Goal: Contribute content

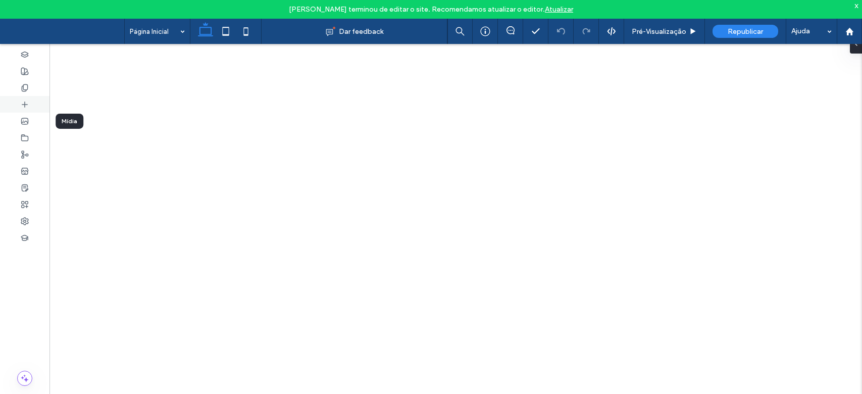
click at [32, 134] on div at bounding box center [24, 137] width 49 height 17
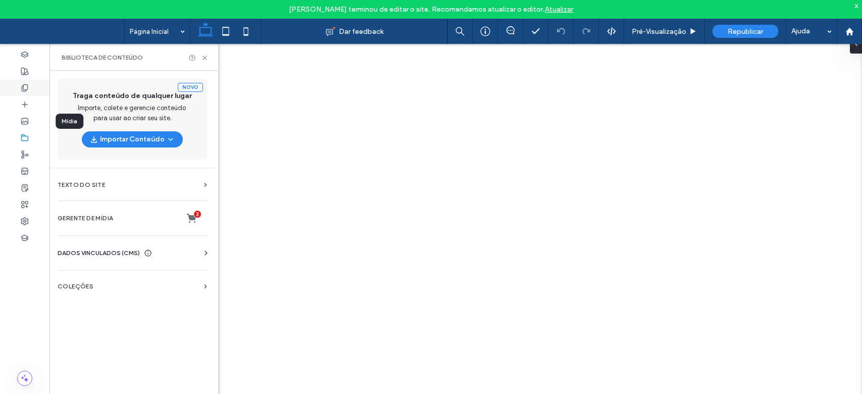
click at [25, 85] on icon at bounding box center [25, 88] width 8 height 8
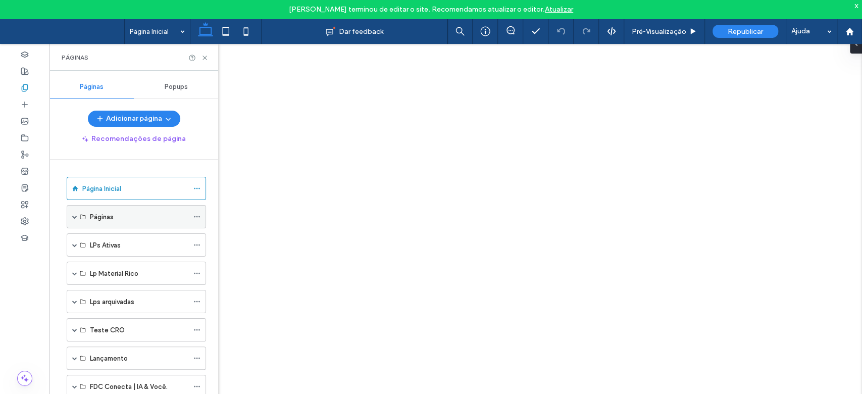
click at [74, 212] on span at bounding box center [74, 217] width 5 height 22
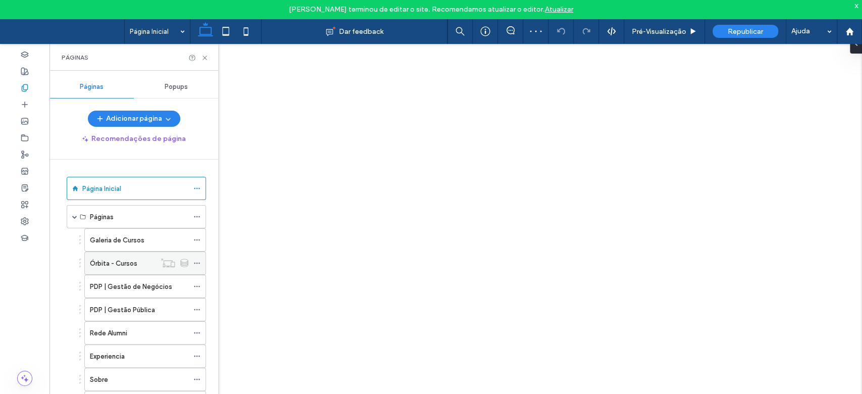
click at [123, 265] on label "Órbita - Cursos" at bounding box center [113, 263] width 47 height 18
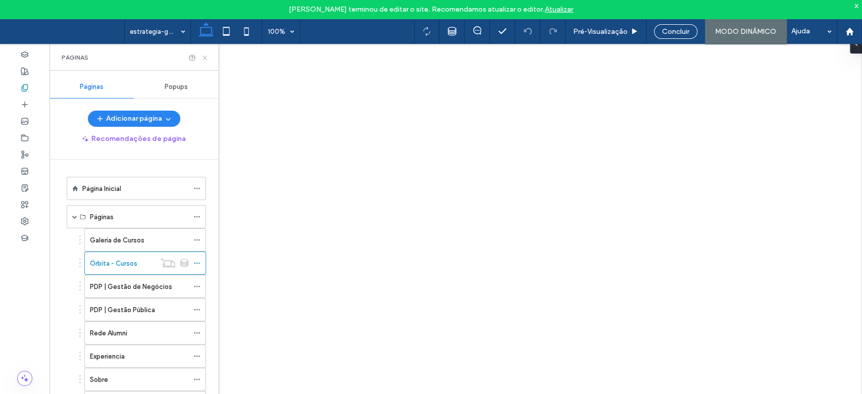
click at [201, 58] on icon at bounding box center [205, 58] width 8 height 8
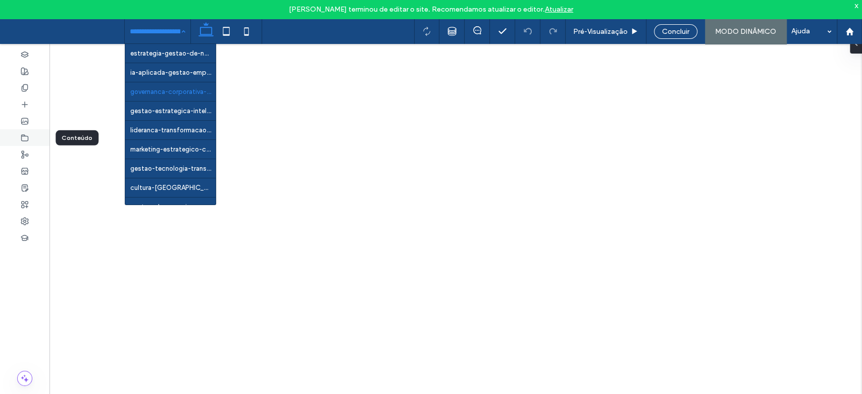
click at [28, 140] on icon at bounding box center [25, 138] width 8 height 8
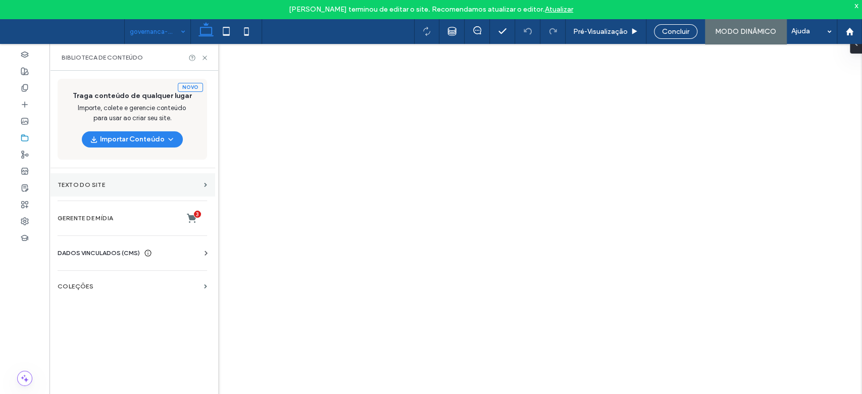
click at [83, 181] on label "Texto do Site" at bounding box center [129, 184] width 142 height 7
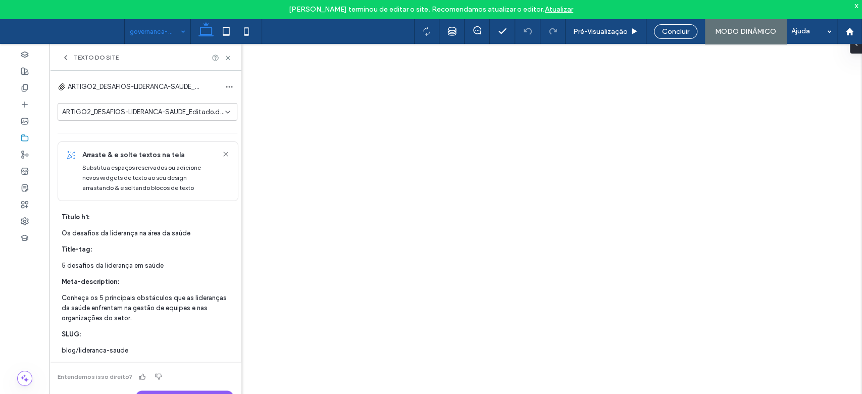
click at [65, 53] on div "Texto do Site" at bounding box center [145, 57] width 192 height 27
click at [63, 58] on icon at bounding box center [66, 58] width 8 height 8
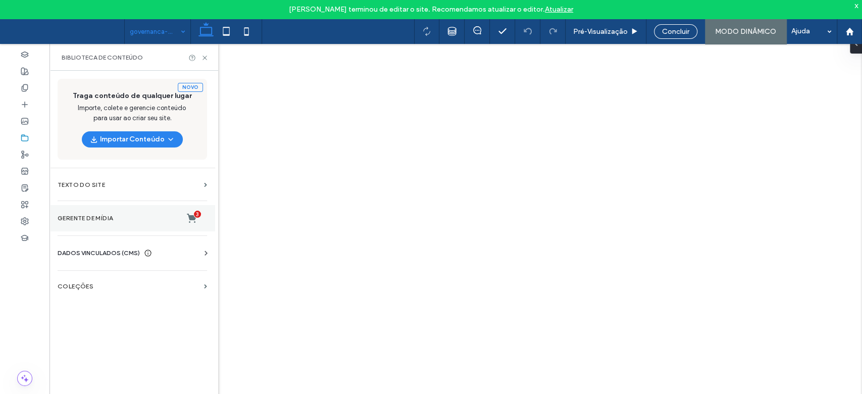
click at [132, 219] on label "Gerente de mídia 3" at bounding box center [132, 218] width 149 height 10
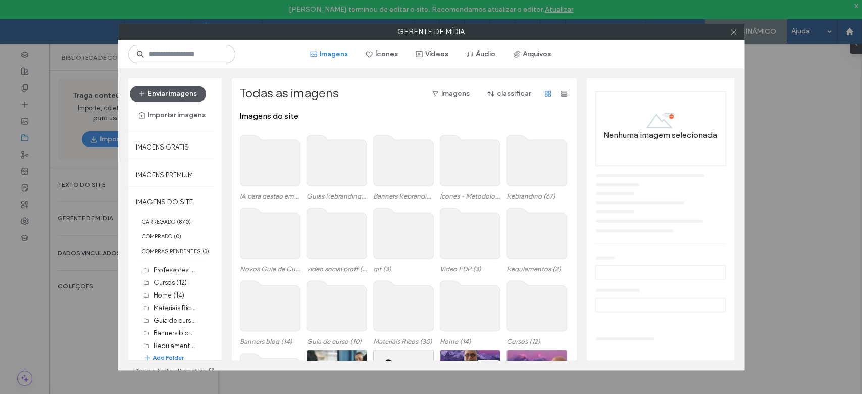
click at [158, 95] on button "Enviar imagens" at bounding box center [168, 94] width 76 height 16
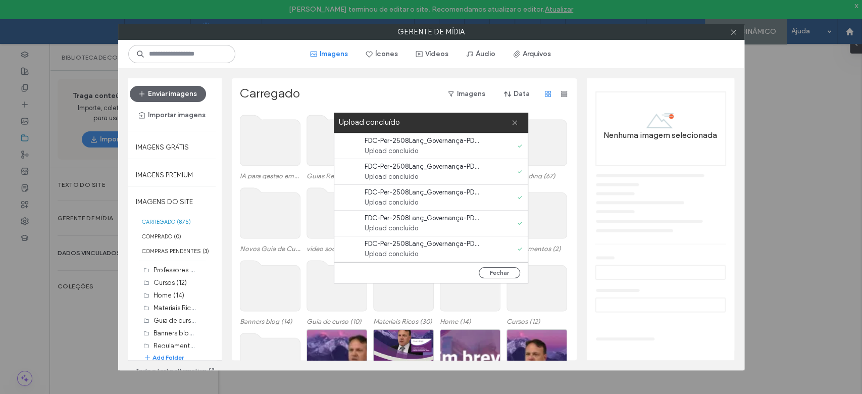
click at [519, 123] on div "Upload concluído" at bounding box center [431, 123] width 194 height 20
click at [517, 123] on icon at bounding box center [515, 122] width 7 height 7
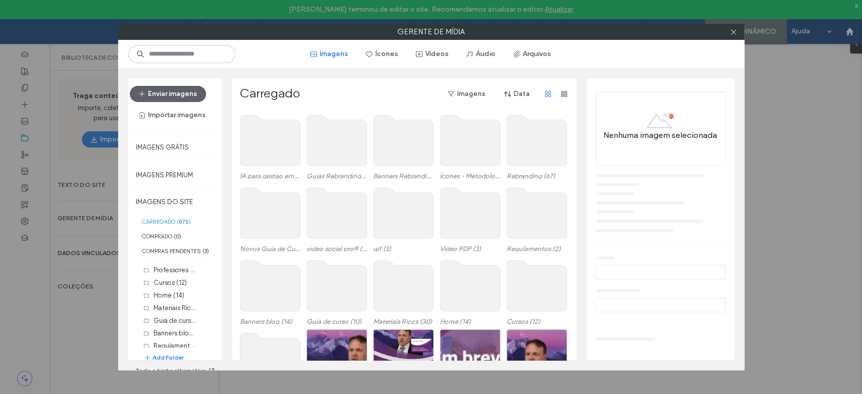
click at [392, 164] on use at bounding box center [403, 140] width 60 height 50
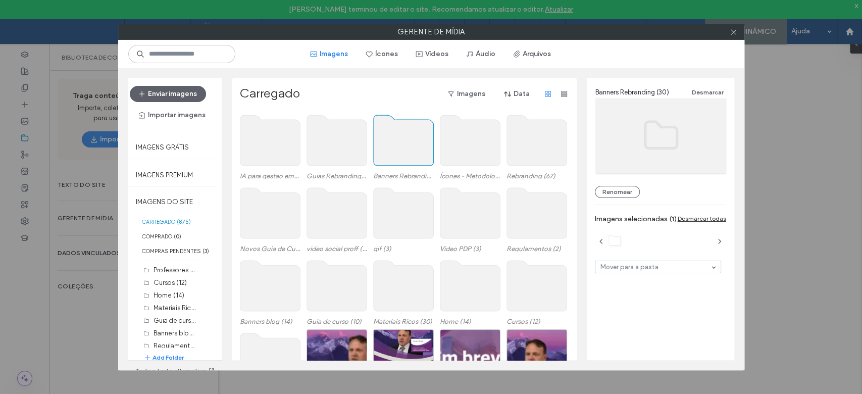
click at [392, 164] on use at bounding box center [403, 140] width 60 height 50
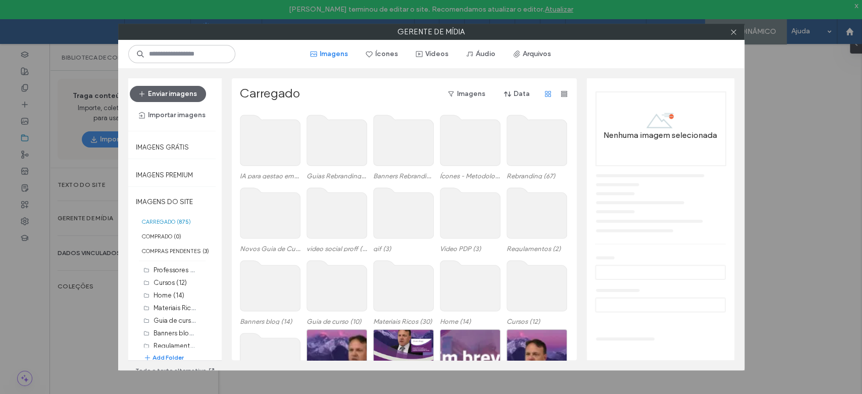
click at [392, 164] on use at bounding box center [403, 140] width 60 height 50
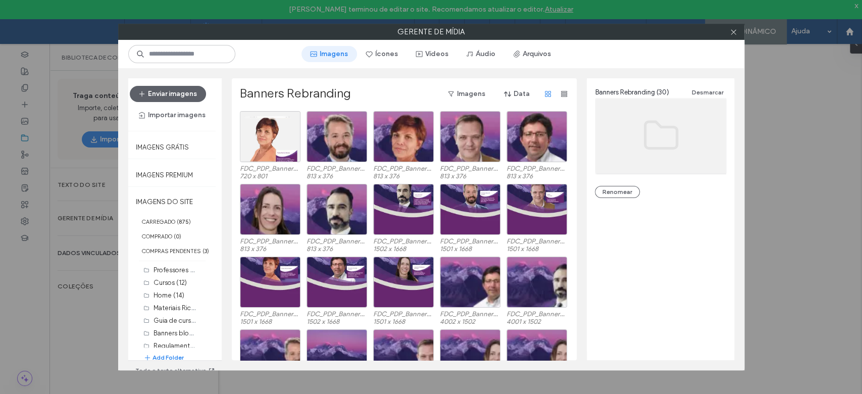
click at [320, 57] on span "button" at bounding box center [315, 53] width 10 height 15
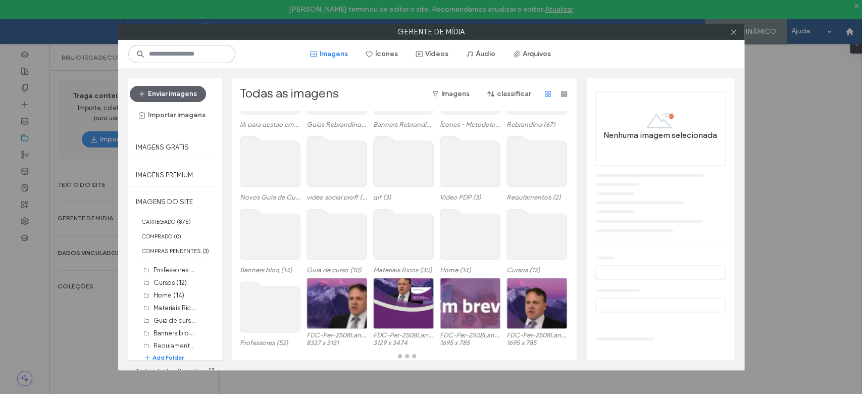
scroll to position [72, 0]
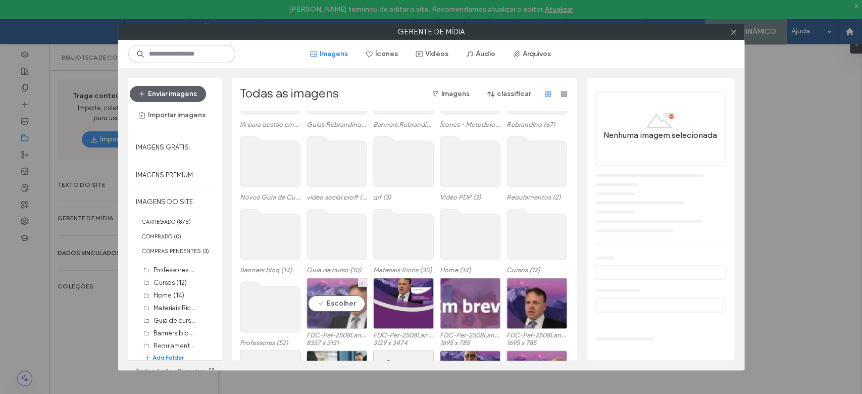
click at [340, 297] on div "Escolher" at bounding box center [337, 303] width 61 height 51
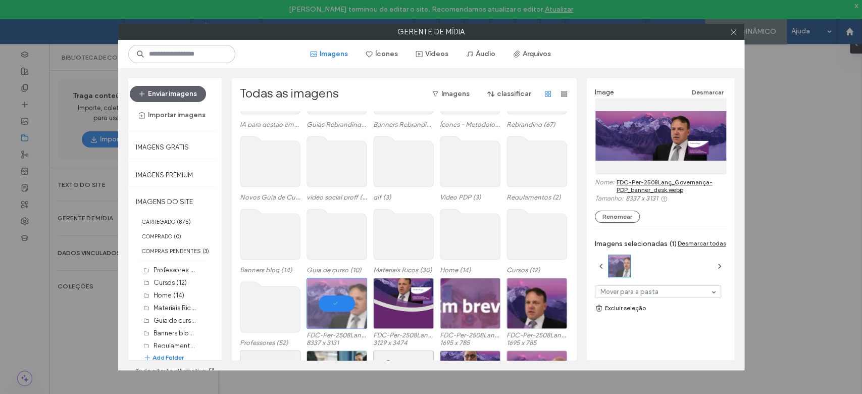
click at [654, 182] on link "FDC-Per-2508Lanç_Governança-PDP_banner_desk.webp" at bounding box center [672, 185] width 110 height 15
click at [335, 307] on div at bounding box center [337, 303] width 61 height 51
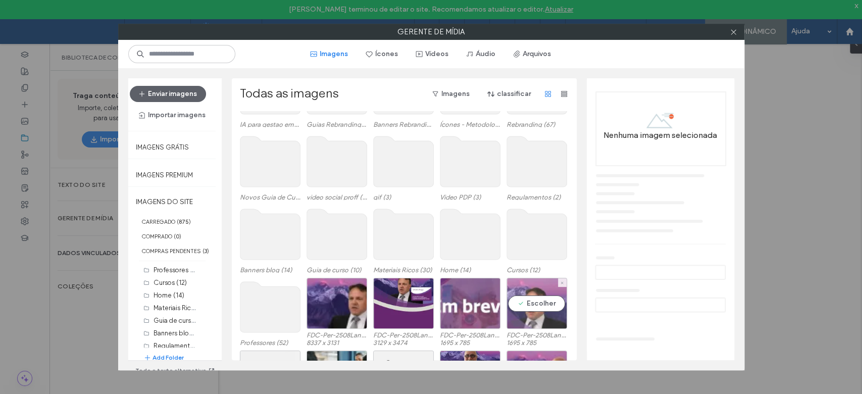
click at [540, 307] on div "Escolher" at bounding box center [536, 303] width 61 height 51
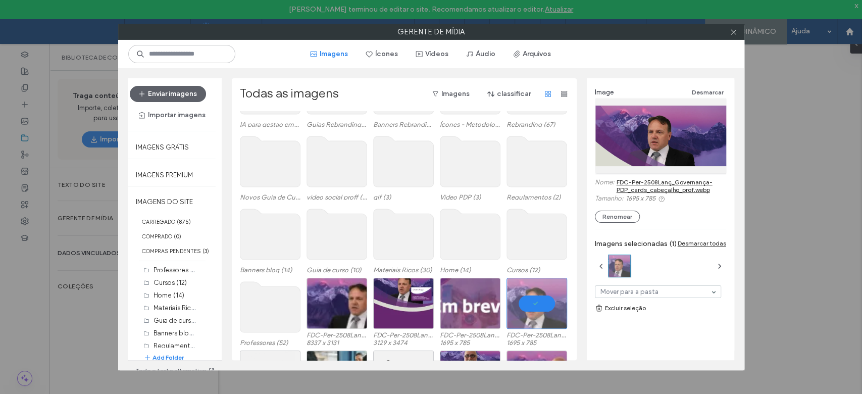
click at [653, 184] on link "FDC-Per-2508Lanç_Governança-PDP_cards_cabeçalho_prof.webp" at bounding box center [672, 185] width 110 height 15
click at [542, 313] on div at bounding box center [536, 303] width 61 height 51
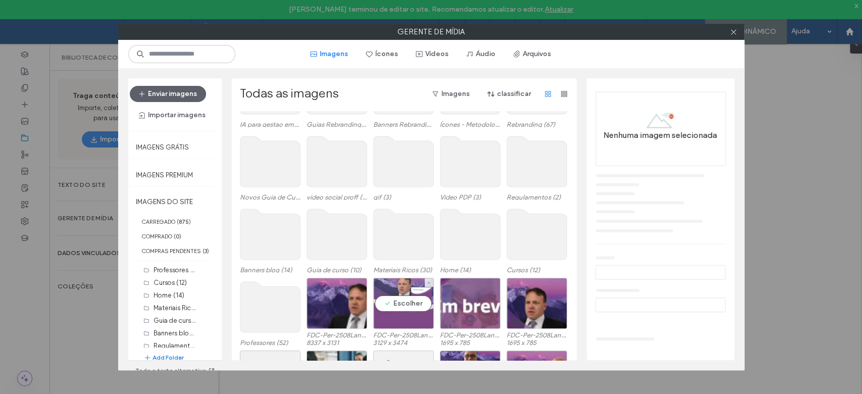
click at [390, 307] on div "Escolher" at bounding box center [403, 303] width 61 height 51
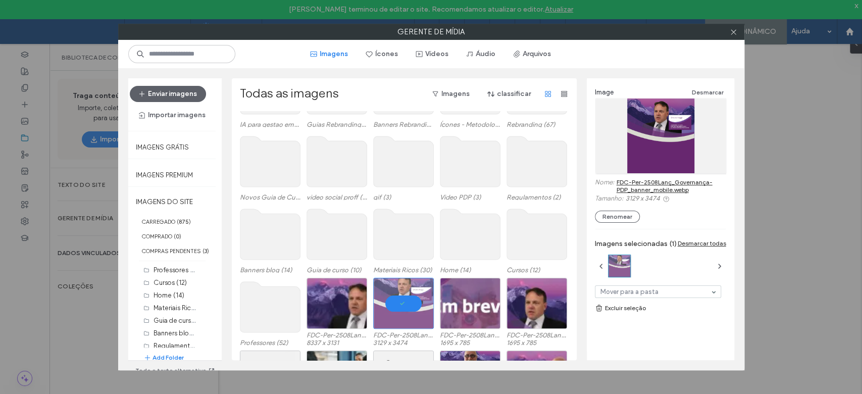
click at [653, 186] on link "FDC-Per-2508Lanç_Governança-PDP_banner_mobile.webp" at bounding box center [672, 185] width 110 height 15
click at [733, 29] on icon at bounding box center [734, 32] width 8 height 8
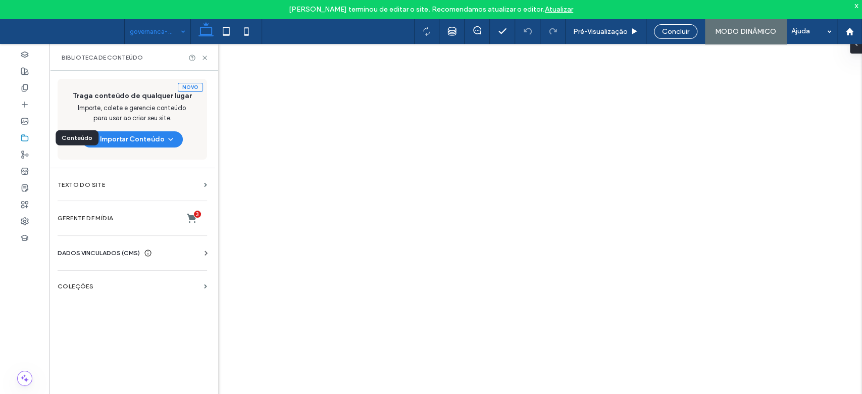
click at [28, 140] on use at bounding box center [25, 137] width 7 height 6
click at [96, 291] on section "COLEÇÕES" at bounding box center [132, 286] width 166 height 23
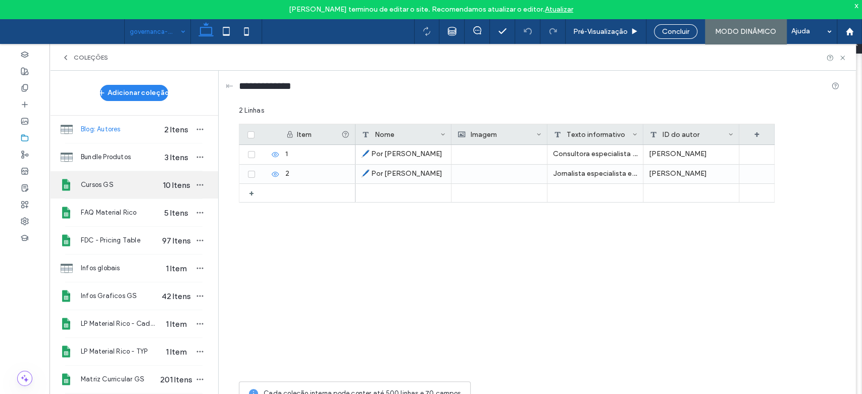
click at [133, 187] on span "Cursos GS" at bounding box center [120, 185] width 78 height 10
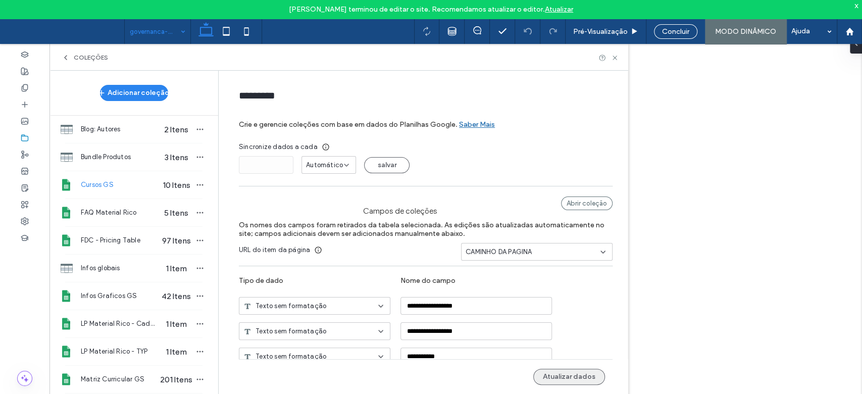
click at [562, 378] on button "Atualizar dados" at bounding box center [569, 377] width 72 height 16
click at [616, 59] on icon at bounding box center [615, 58] width 8 height 8
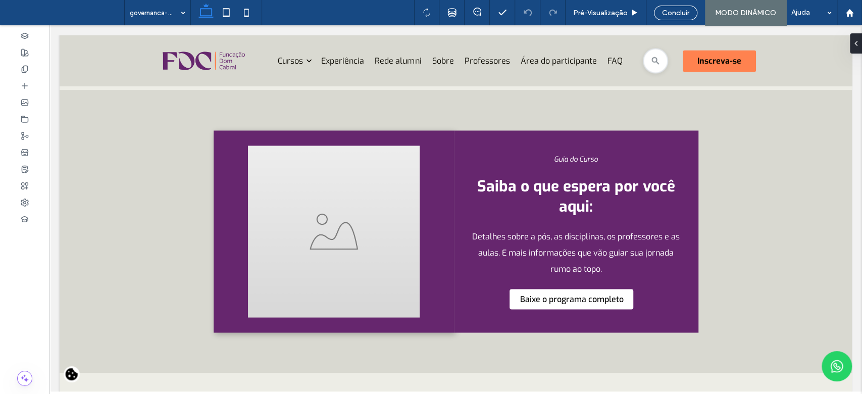
scroll to position [1265, 0]
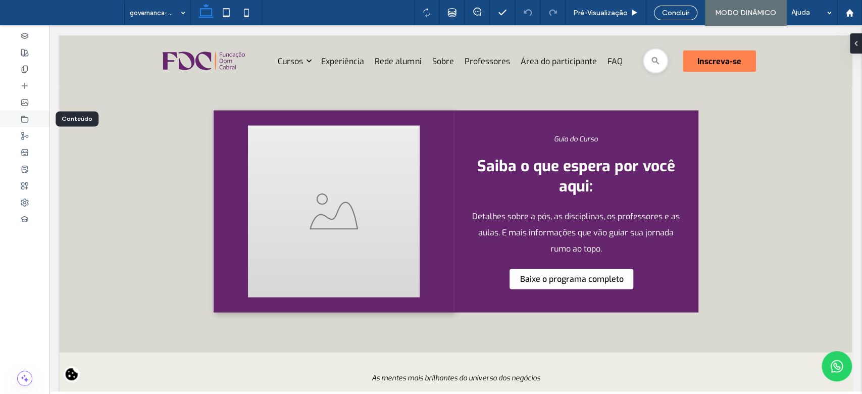
click at [19, 126] on div at bounding box center [24, 119] width 49 height 17
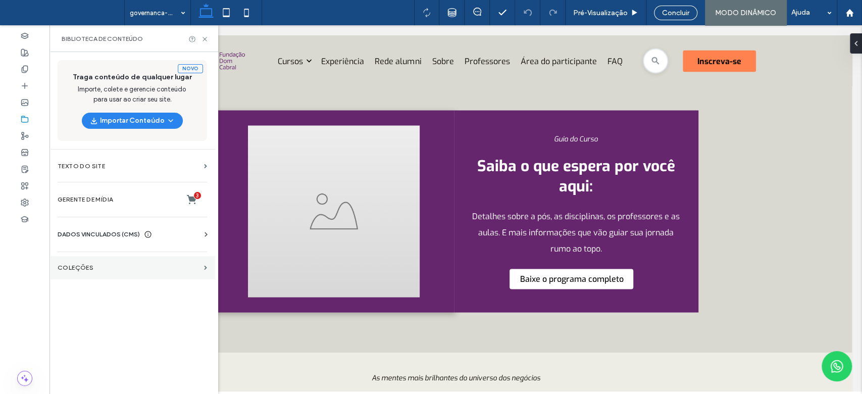
click at [78, 277] on section "COLEÇÕES" at bounding box center [132, 267] width 166 height 23
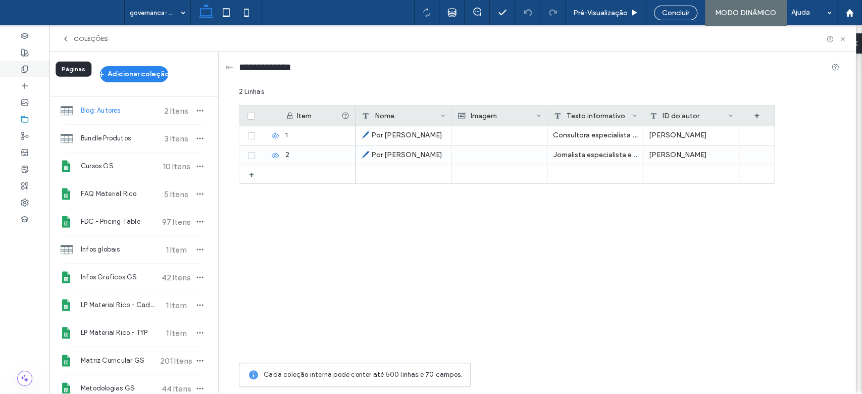
click at [28, 68] on icon at bounding box center [25, 69] width 8 height 8
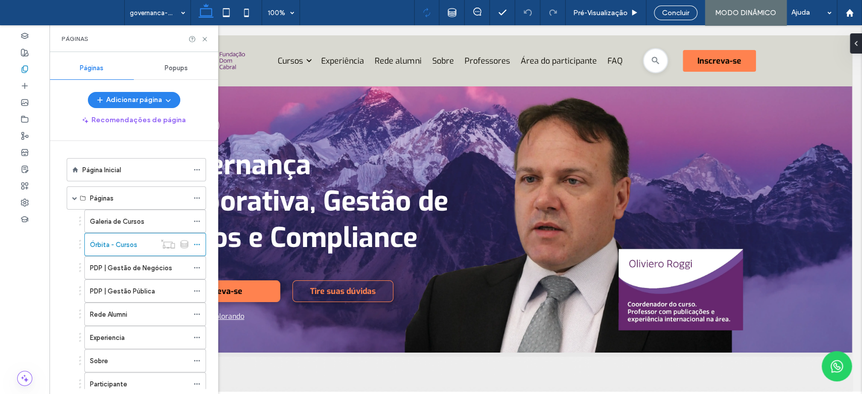
scroll to position [0, 0]
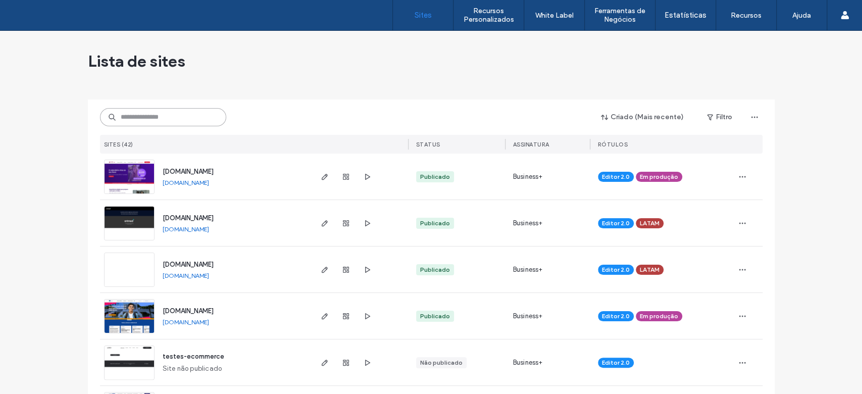
drag, startPoint x: 142, startPoint y: 120, endPoint x: 163, endPoint y: 140, distance: 28.9
click at [142, 120] on input at bounding box center [163, 117] width 126 height 18
drag, startPoint x: 182, startPoint y: 118, endPoint x: 184, endPoint y: 162, distance: 44.0
click at [182, 118] on input at bounding box center [163, 117] width 126 height 18
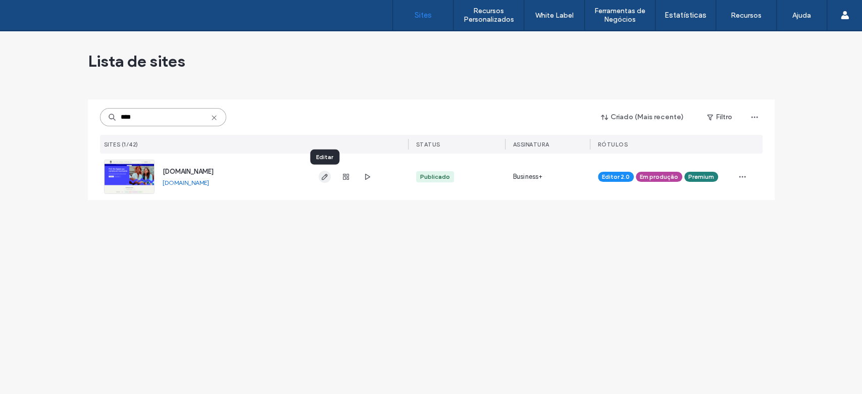
type input "****"
click at [326, 181] on span "button" at bounding box center [325, 177] width 12 height 12
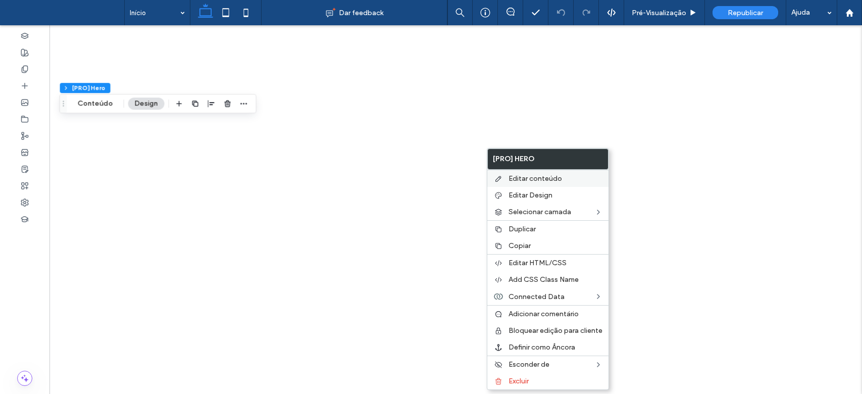
click at [533, 183] on div "Editar conteúdo" at bounding box center [547, 178] width 121 height 17
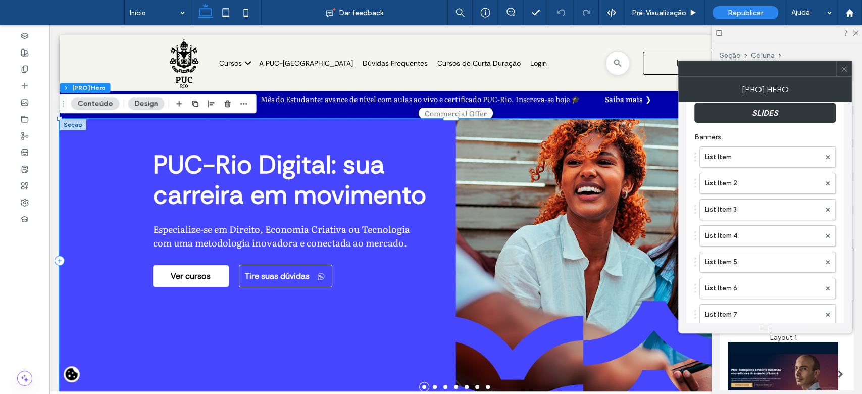
scroll to position [230, 0]
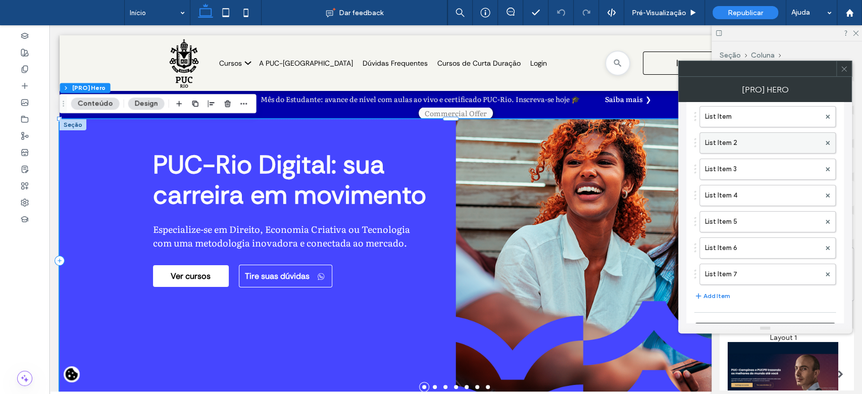
click at [757, 138] on label "List Item 2" at bounding box center [762, 143] width 115 height 20
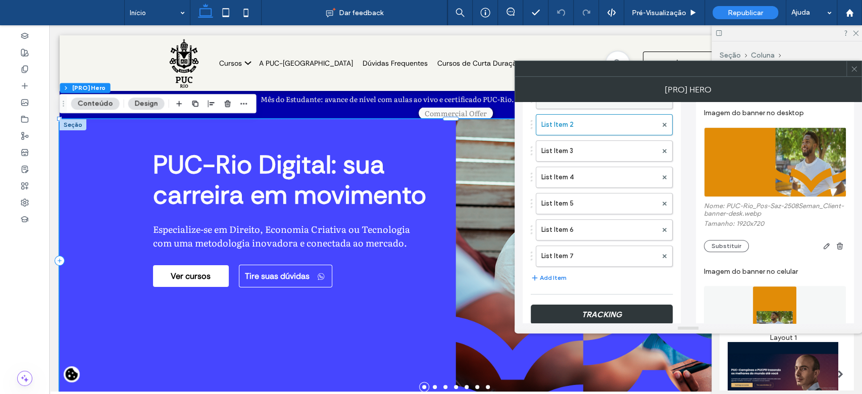
click at [666, 124] on span at bounding box center [664, 124] width 4 height 15
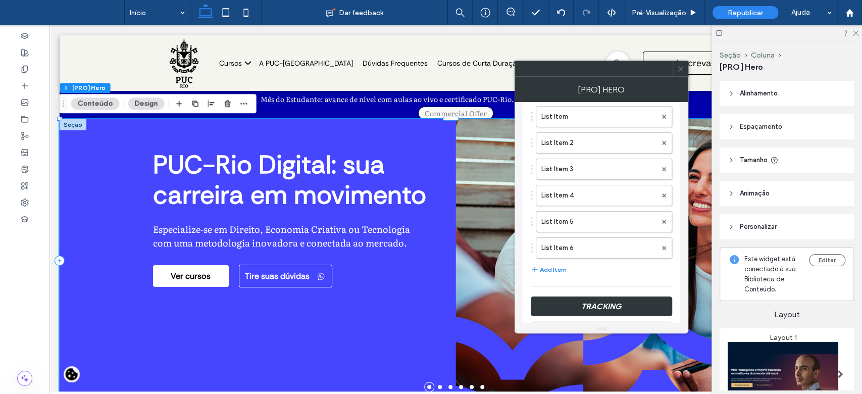
click at [683, 70] on icon at bounding box center [681, 69] width 8 height 8
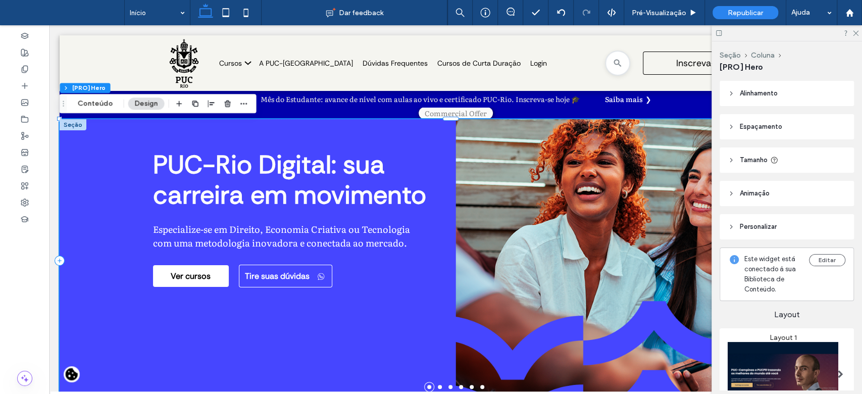
drag, startPoint x: 860, startPoint y: 154, endPoint x: 860, endPoint y: 171, distance: 17.2
click at [860, 171] on div "Seção Coluna [PRO] Hero Alinhamento Espaçamento Acolchoamento (espaçamento inte…" at bounding box center [786, 217] width 150 height 352
drag, startPoint x: 861, startPoint y: 163, endPoint x: 855, endPoint y: 176, distance: 14.5
click at [855, 176] on html ".wqwq-1{fill:#231f20;} .cls-1q, .cls-2q { fill-rule: evenodd; } .cls-2q { fill:…" at bounding box center [431, 197] width 862 height 394
click at [429, 14] on div "Dar feedback" at bounding box center [354, 13] width 185 height 10
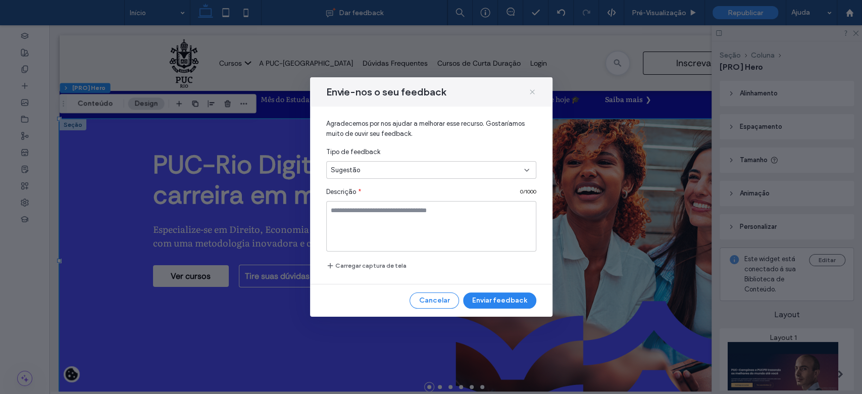
click at [531, 93] on icon at bounding box center [532, 92] width 8 height 8
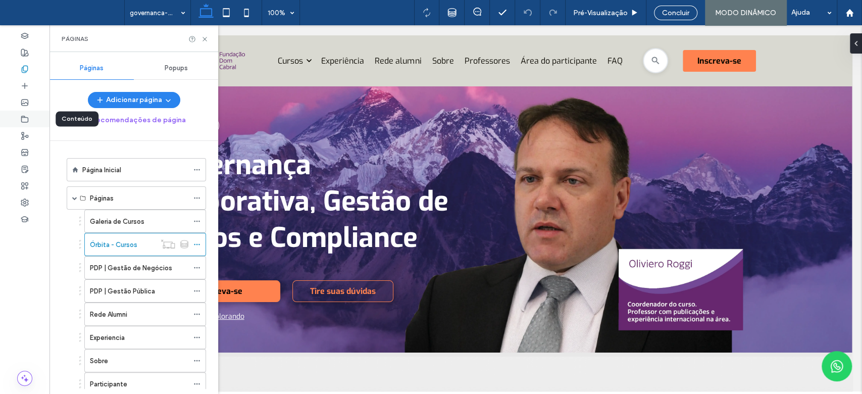
click at [16, 111] on div at bounding box center [24, 119] width 49 height 17
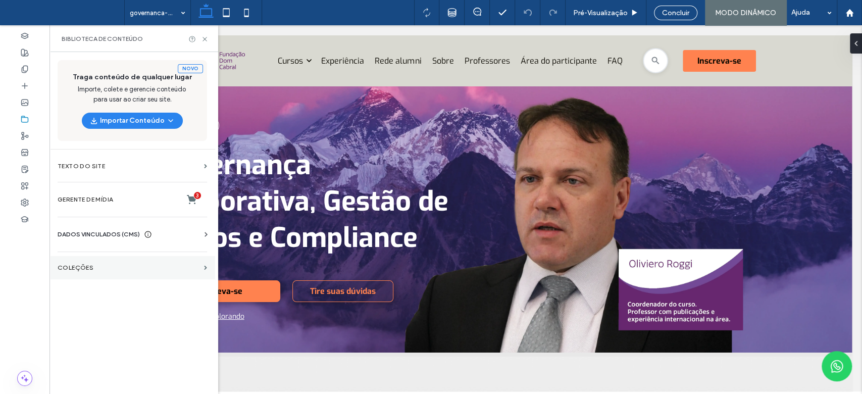
click at [87, 271] on section "COLEÇÕES" at bounding box center [132, 267] width 166 height 23
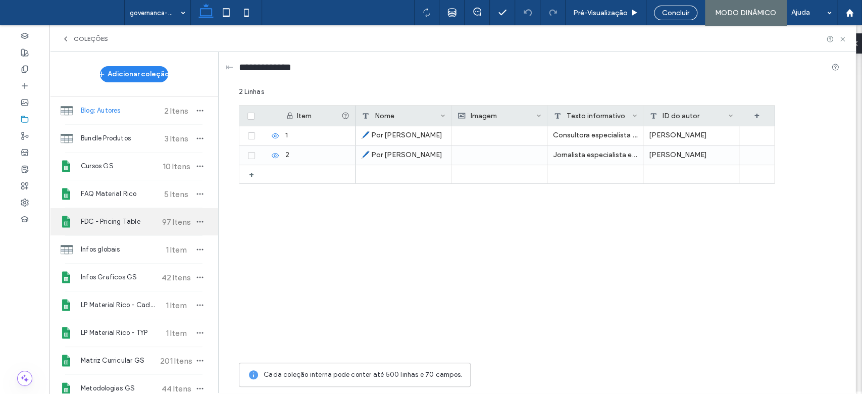
click at [114, 228] on div "FDC - Pricing Table 97 Itens" at bounding box center [133, 221] width 169 height 27
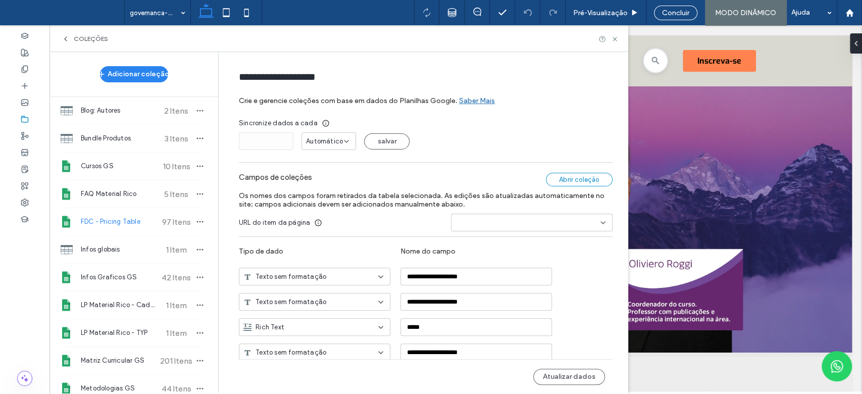
click at [570, 177] on div "Abrir coleção" at bounding box center [579, 180] width 67 height 14
click at [196, 219] on icon "button" at bounding box center [200, 222] width 8 height 8
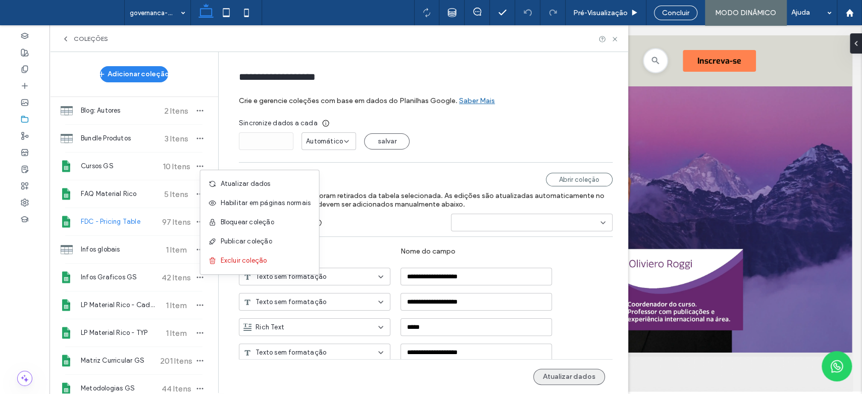
click at [548, 377] on button "Atualizar dados" at bounding box center [569, 377] width 72 height 16
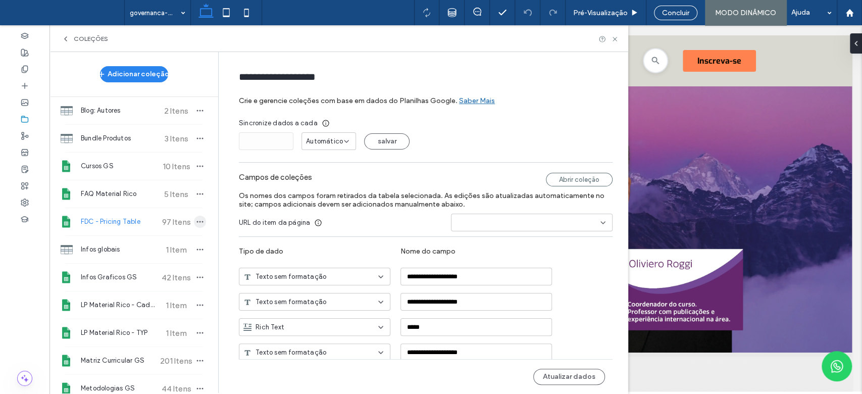
click at [196, 225] on icon "button" at bounding box center [200, 222] width 8 height 8
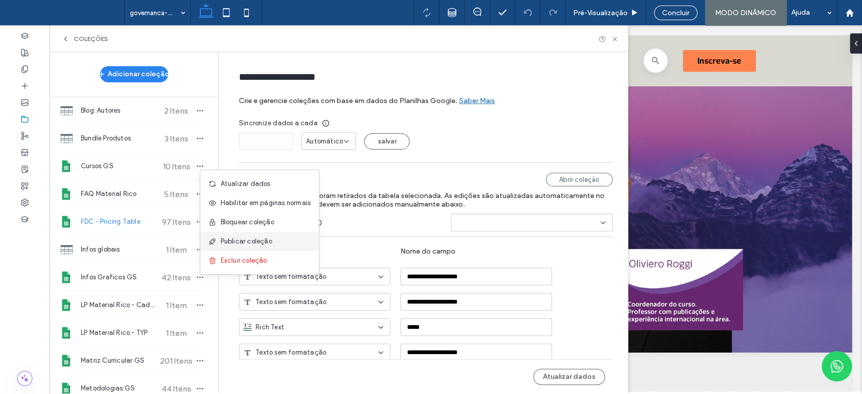
click at [223, 244] on span "Publicar coleção" at bounding box center [247, 241] width 52 height 10
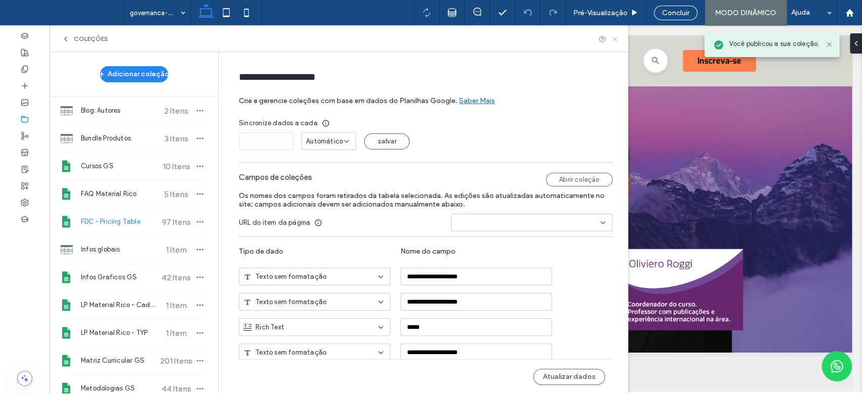
drag, startPoint x: 614, startPoint y: 38, endPoint x: 628, endPoint y: 41, distance: 15.0
click at [613, 38] on icon at bounding box center [615, 39] width 8 height 8
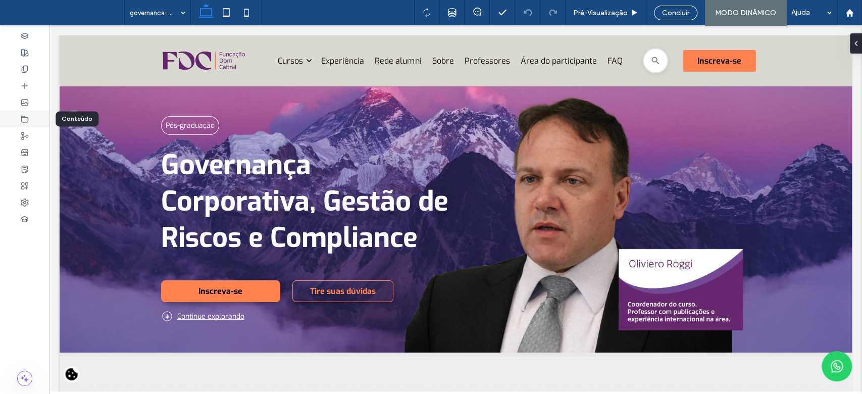
click at [21, 120] on icon at bounding box center [25, 119] width 8 height 8
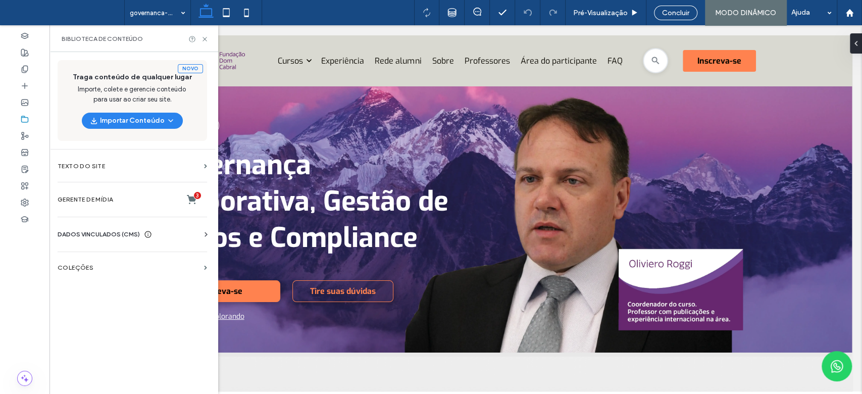
click at [94, 283] on div "Novo Traga conteúdo de qualquer lugar Importe, colete e gerencie conteúdo para …" at bounding box center [132, 222] width 166 height 340
click at [108, 199] on label "Gerente de mídia 3" at bounding box center [132, 199] width 149 height 10
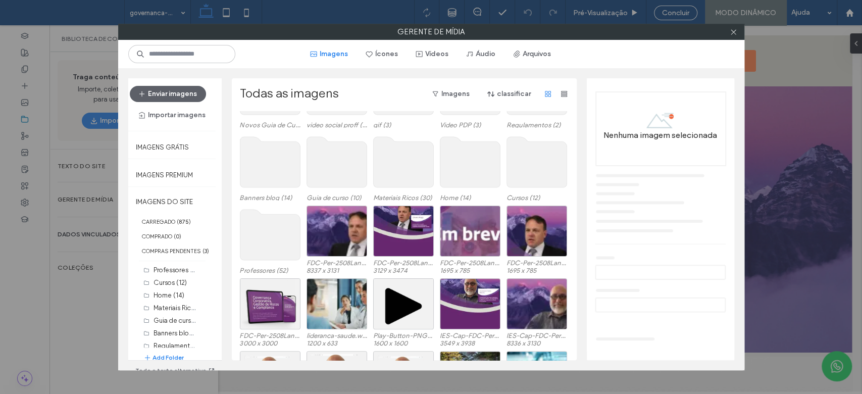
scroll to position [154, 0]
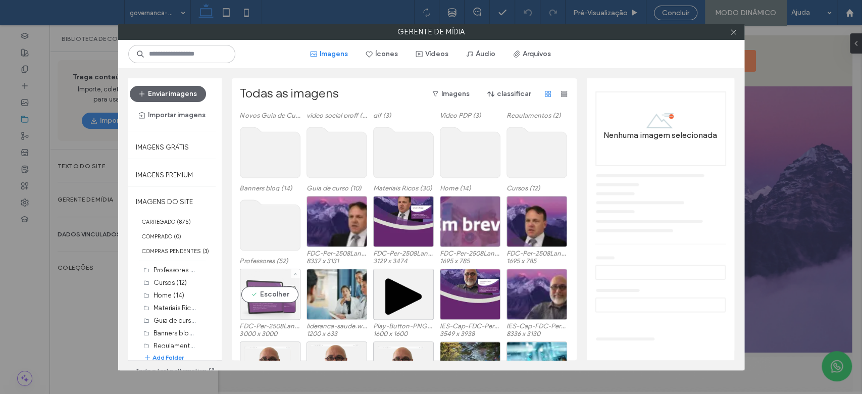
click at [250, 293] on div "Escolher" at bounding box center [270, 294] width 61 height 51
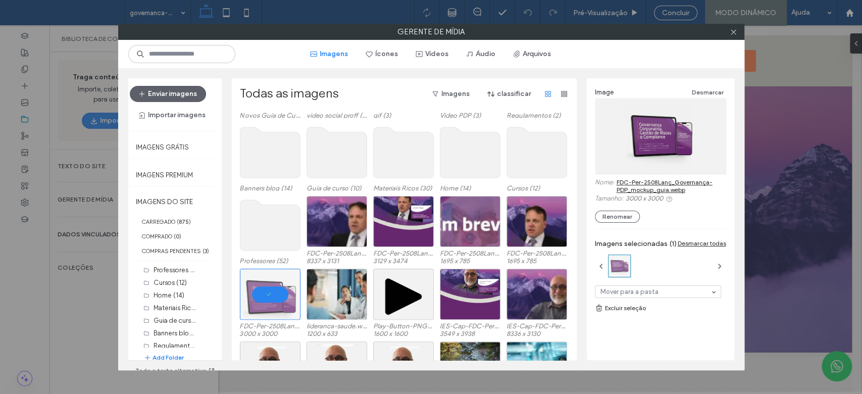
click at [634, 180] on link "FDC-Per-2508Lanç_Governança-PDP_mockup_guia.webp" at bounding box center [672, 185] width 110 height 15
drag, startPoint x: 733, startPoint y: 31, endPoint x: 721, endPoint y: 45, distance: 18.3
click at [733, 32] on use at bounding box center [733, 31] width 5 height 5
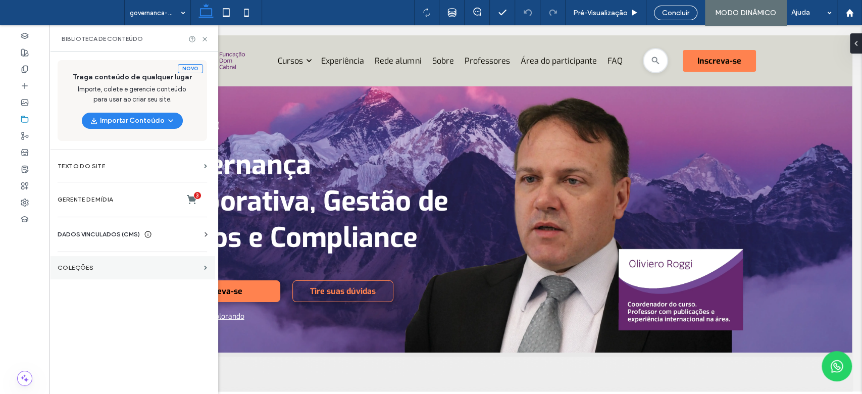
click at [84, 263] on section "COLEÇÕES" at bounding box center [132, 267] width 166 height 23
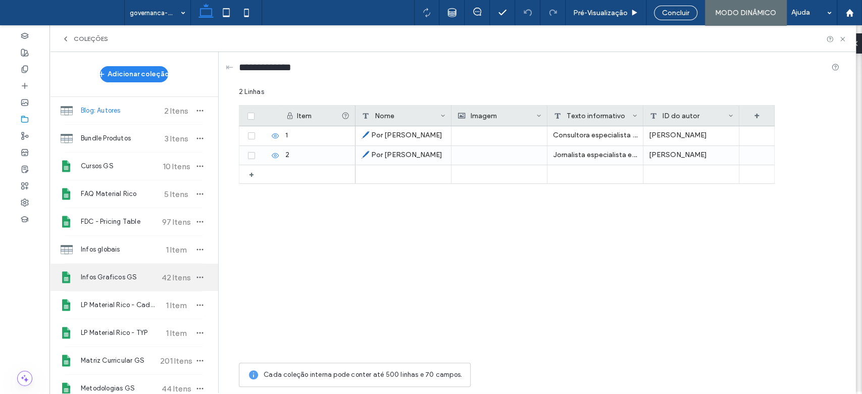
click at [123, 289] on div "Infos Graficos GS 42 Itens" at bounding box center [133, 277] width 169 height 27
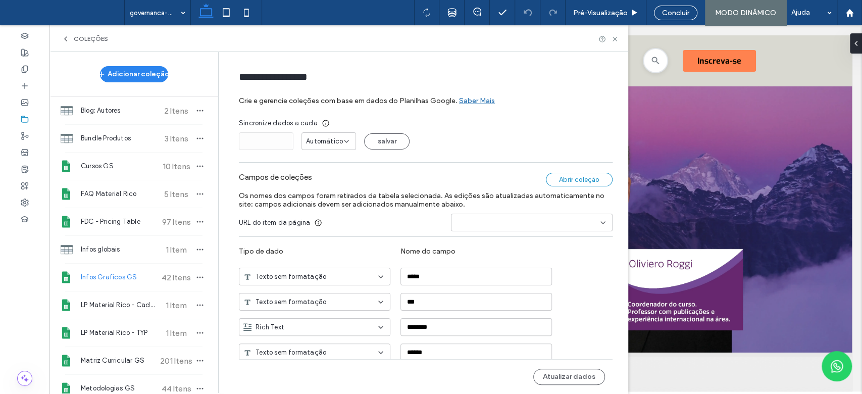
click at [552, 182] on div "Abrir coleção" at bounding box center [579, 180] width 67 height 14
